Goal: Navigation & Orientation: Find specific page/section

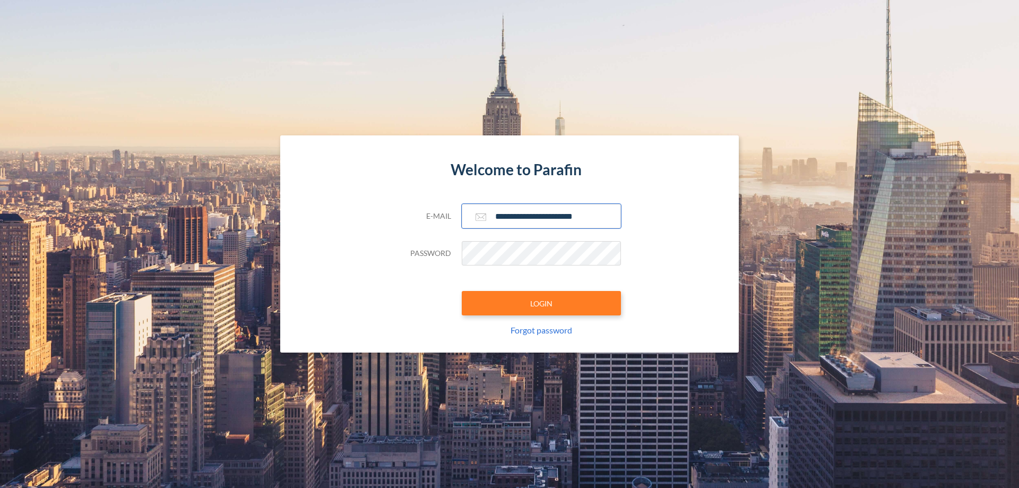
type input "**********"
click at [541, 303] on button "LOGIN" at bounding box center [541, 303] width 159 height 24
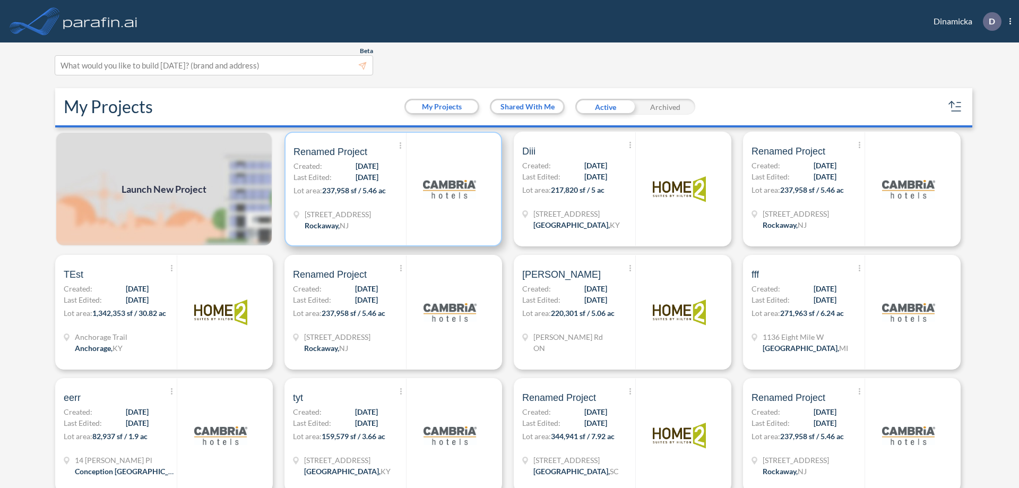
scroll to position [3, 0]
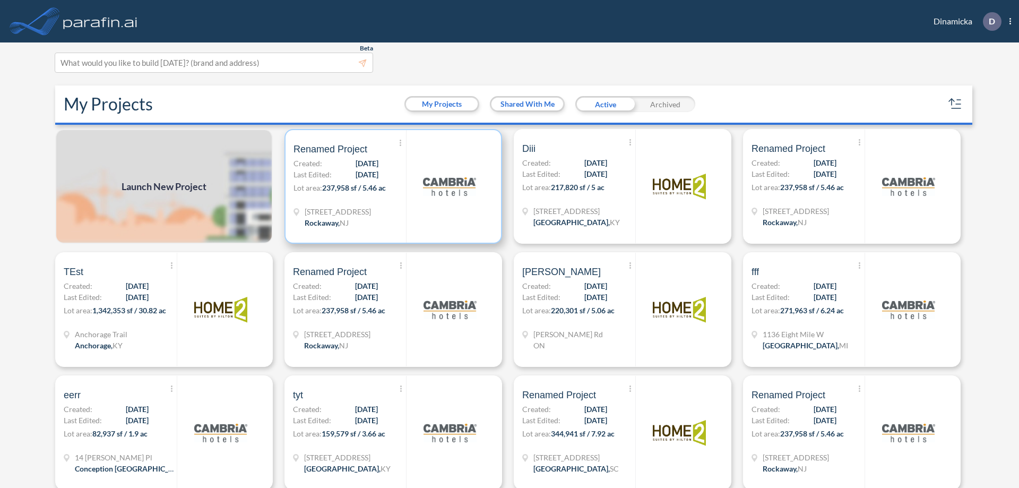
click at [391, 186] on p "Lot area: 237,958 sf / 5.46 ac" at bounding box center [350, 189] width 113 height 15
